Goal: Complete application form

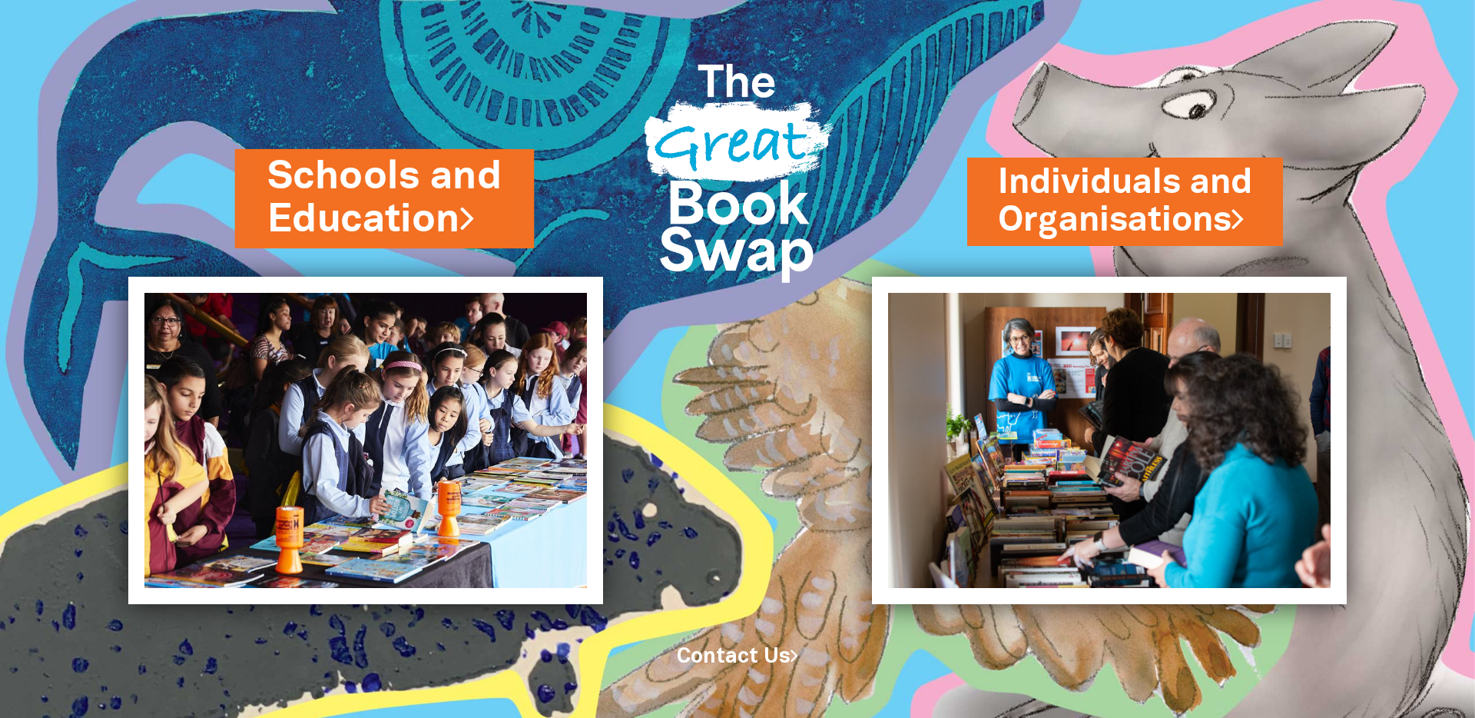
click at [413, 221] on link "Schools and Education" at bounding box center [384, 198] width 235 height 97
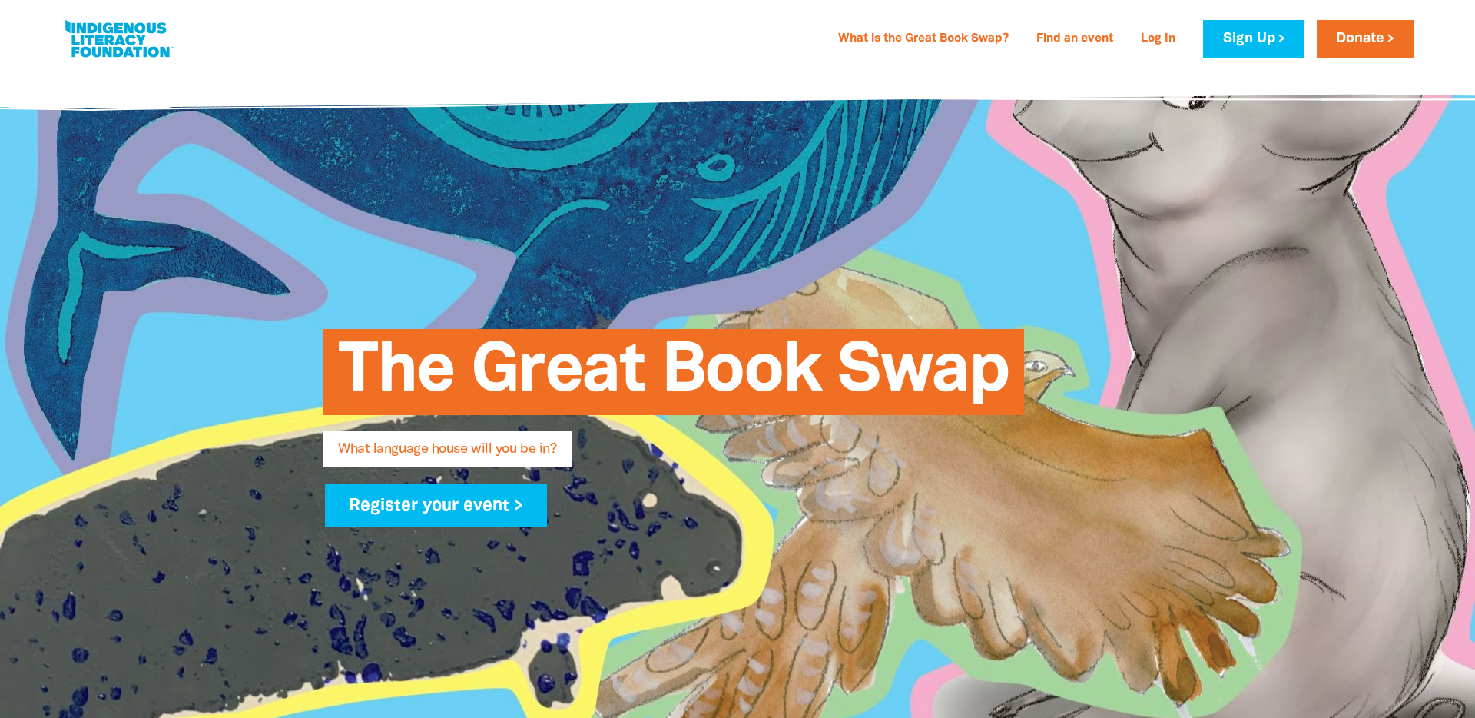
type input "[PERSON_NAME]"
type input "[PERSON_NAME][EMAIL_ADDRESS][PERSON_NAME][DOMAIN_NAME]"
type input "[GEOGRAPHIC_DATA]"
select select "primary-school"
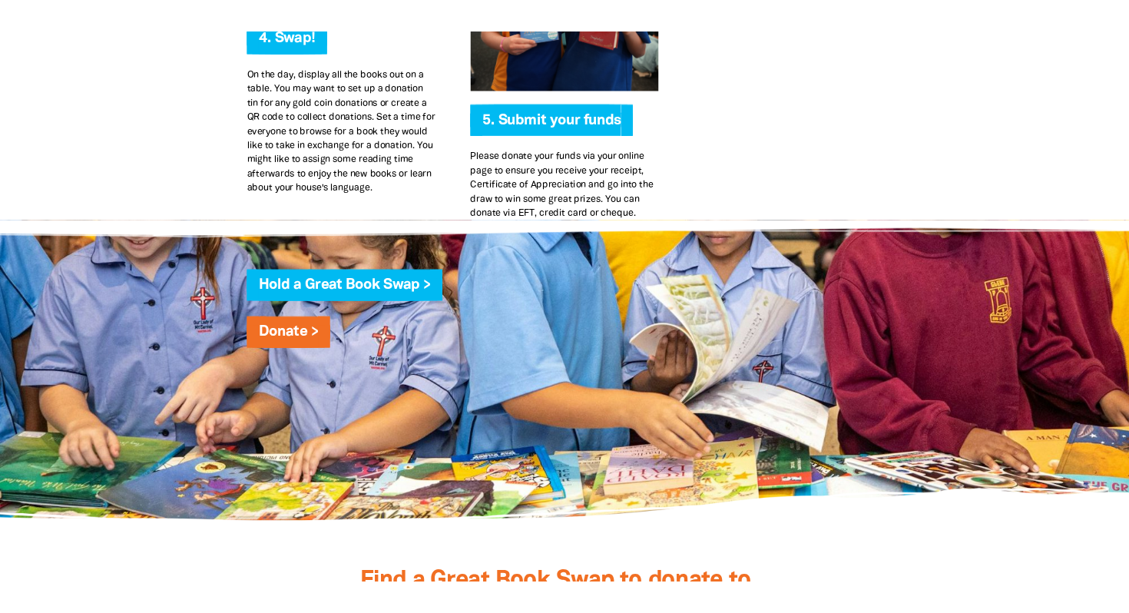
scroll to position [3973, 0]
